Goal: Check status: Check status

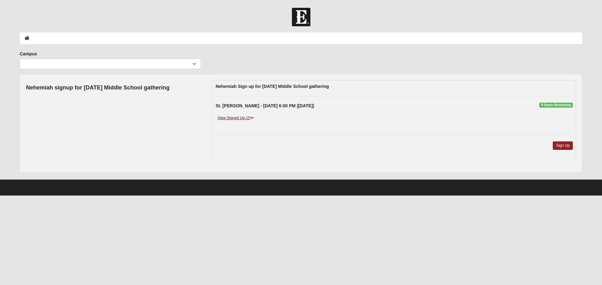
click at [238, 117] on link "View Signed Up (2)" at bounding box center [236, 118] width 40 height 7
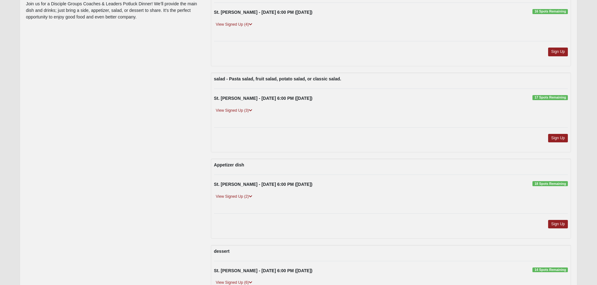
scroll to position [94, 0]
click at [243, 194] on link "View Signed Up (2)" at bounding box center [234, 196] width 40 height 7
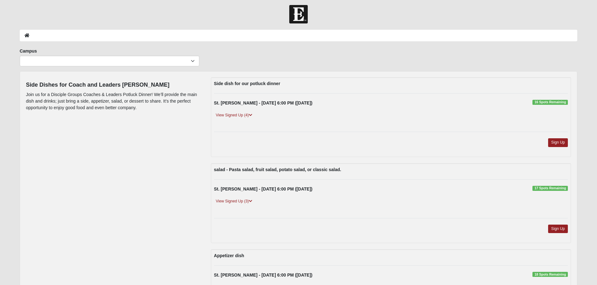
scroll to position [0, 0]
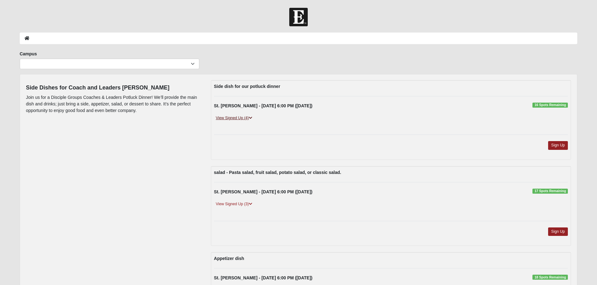
click at [233, 117] on link "View Signed Up (4)" at bounding box center [234, 118] width 40 height 7
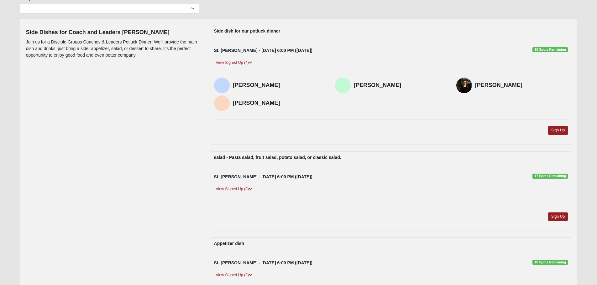
scroll to position [63, 0]
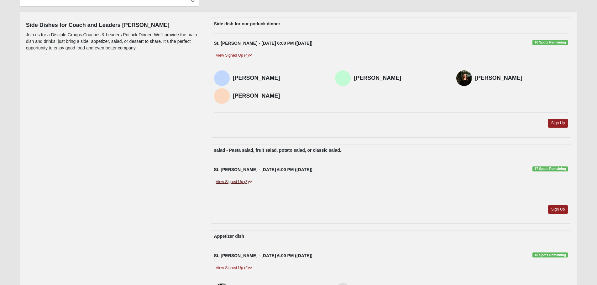
click at [233, 181] on link "View Signed Up (3)" at bounding box center [234, 182] width 40 height 7
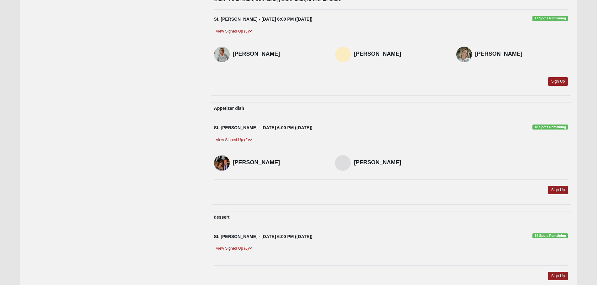
scroll to position [254, 0]
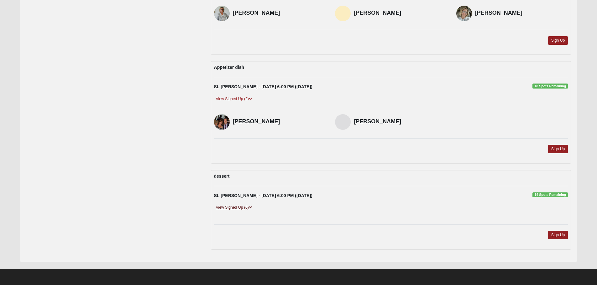
click at [237, 209] on link "View Signed Up (6)" at bounding box center [234, 208] width 40 height 7
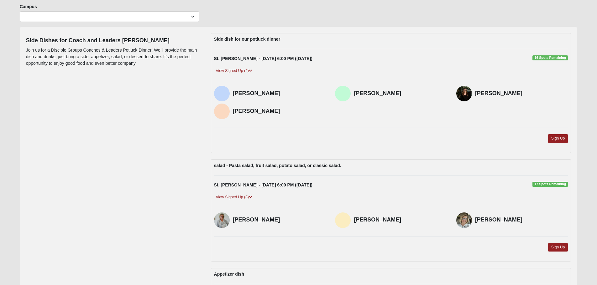
scroll to position [0, 0]
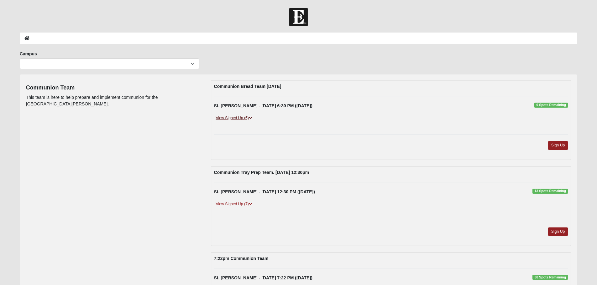
click at [238, 119] on link "View Signed Up (6)" at bounding box center [234, 118] width 40 height 7
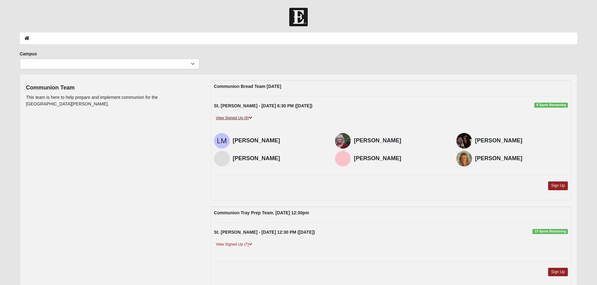
click at [229, 119] on link "View Signed Up (6)" at bounding box center [234, 118] width 40 height 7
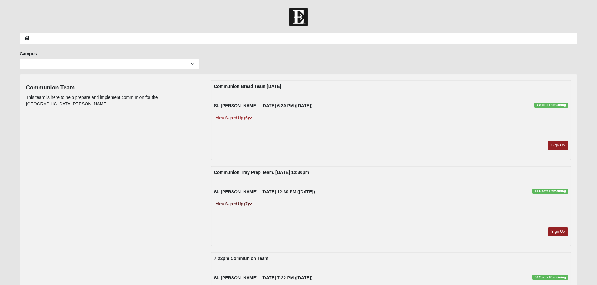
click at [230, 207] on link "View Signed Up (7)" at bounding box center [234, 204] width 40 height 7
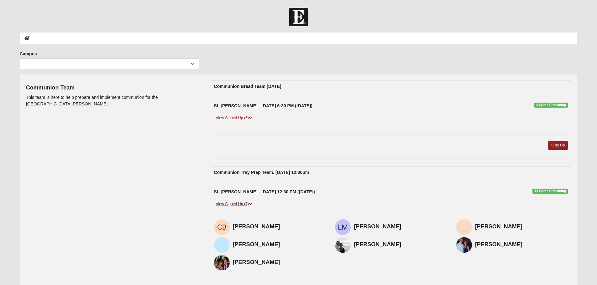
click at [225, 203] on link "View Signed Up (7)" at bounding box center [234, 204] width 40 height 7
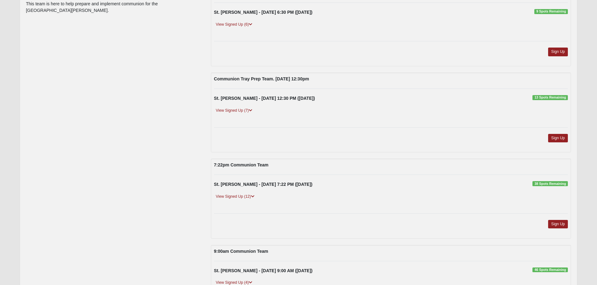
scroll to position [94, 0]
click at [233, 196] on link "View Signed Up (12)" at bounding box center [235, 196] width 42 height 7
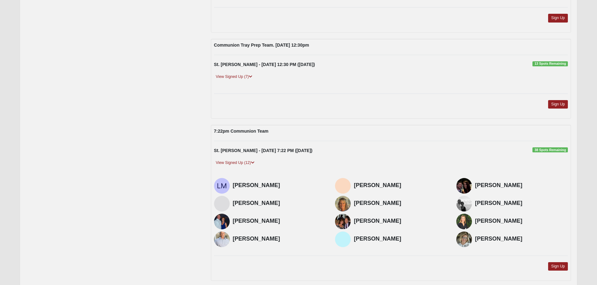
scroll to position [157, 0]
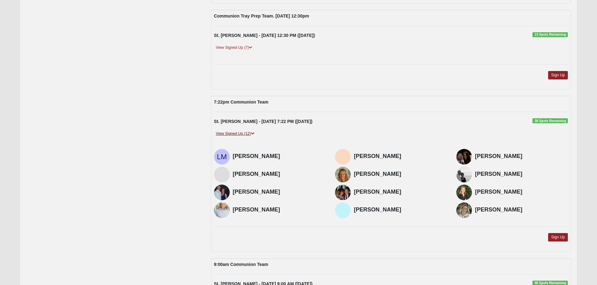
click at [226, 133] on link "View Signed Up (12)" at bounding box center [235, 134] width 42 height 7
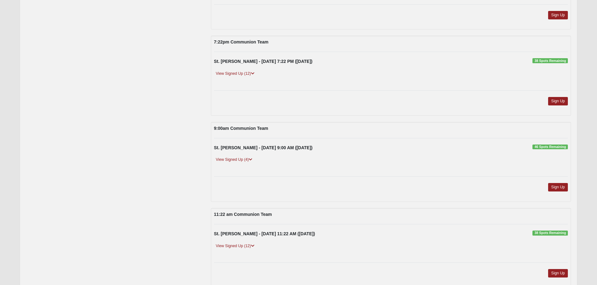
scroll to position [219, 0]
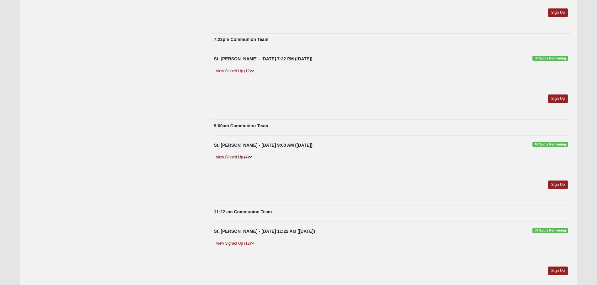
click at [234, 157] on link "View Signed Up (4)" at bounding box center [234, 157] width 40 height 7
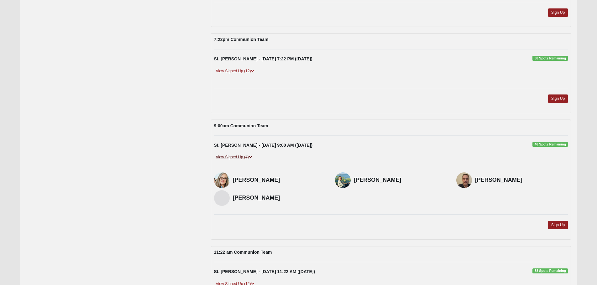
click at [234, 157] on link "View Signed Up (4)" at bounding box center [234, 157] width 40 height 7
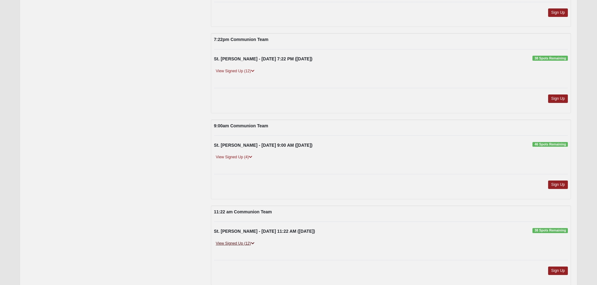
click at [233, 245] on link "View Signed Up (12)" at bounding box center [235, 244] width 42 height 7
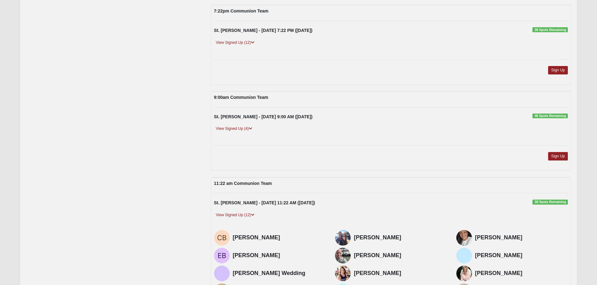
scroll to position [282, 0]
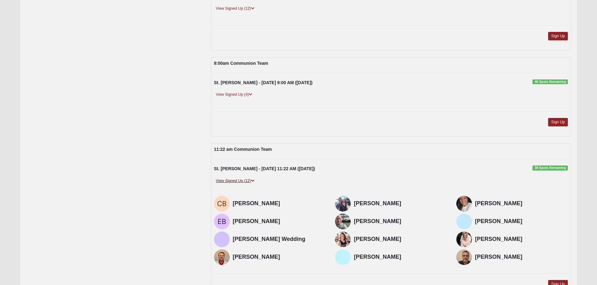
click at [232, 181] on link "View Signed Up (12)" at bounding box center [235, 181] width 42 height 7
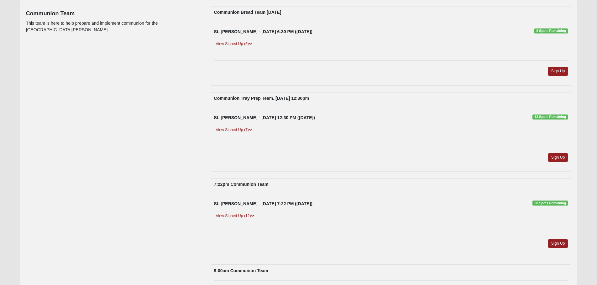
scroll to position [0, 0]
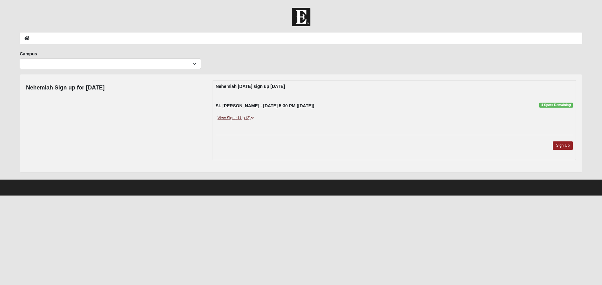
click at [239, 116] on link "View Signed Up (2)" at bounding box center [236, 118] width 40 height 7
